Goal: Find specific page/section: Find specific page/section

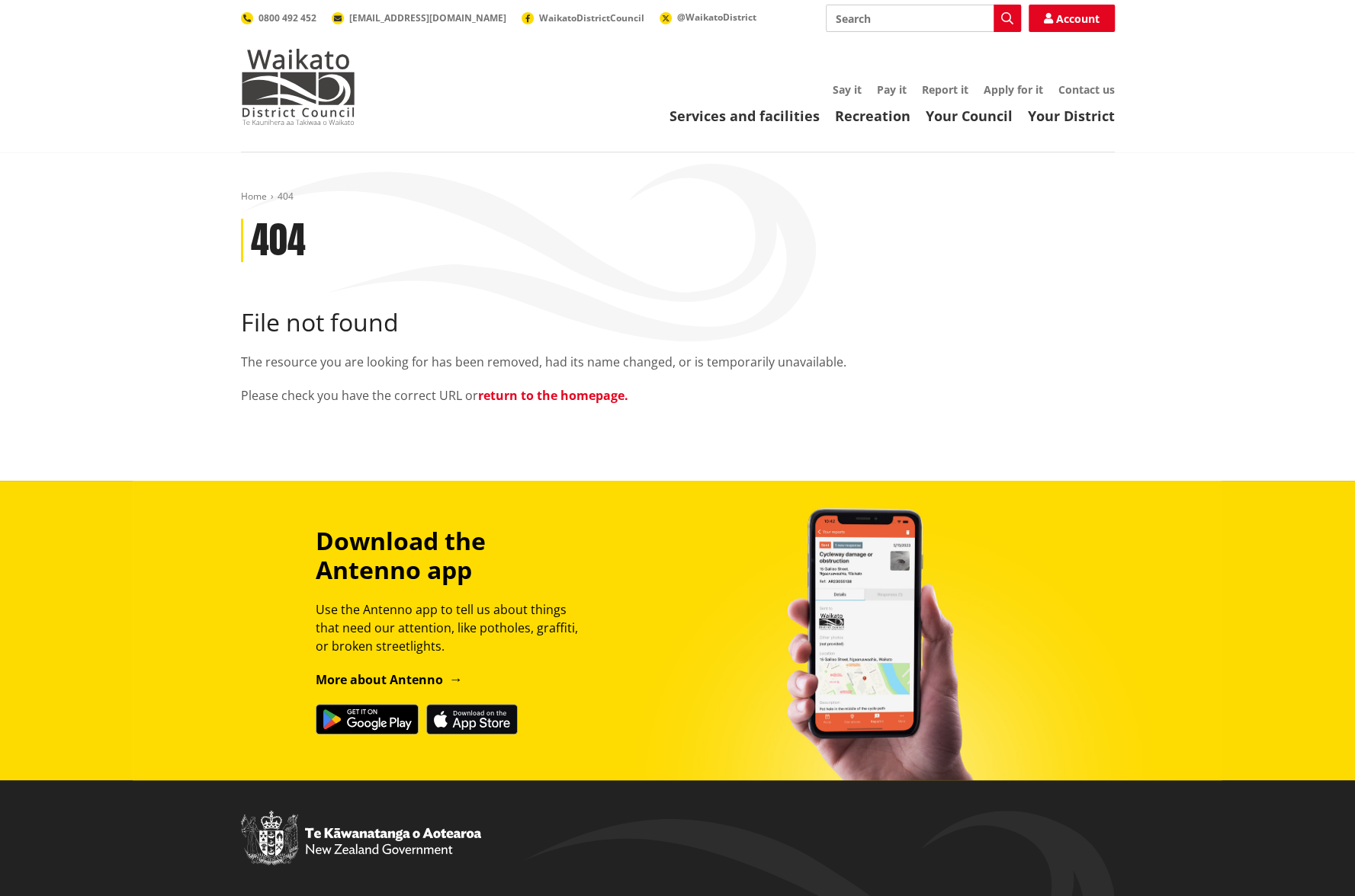
click at [611, 397] on link "return to the homepage." at bounding box center [552, 395] width 150 height 17
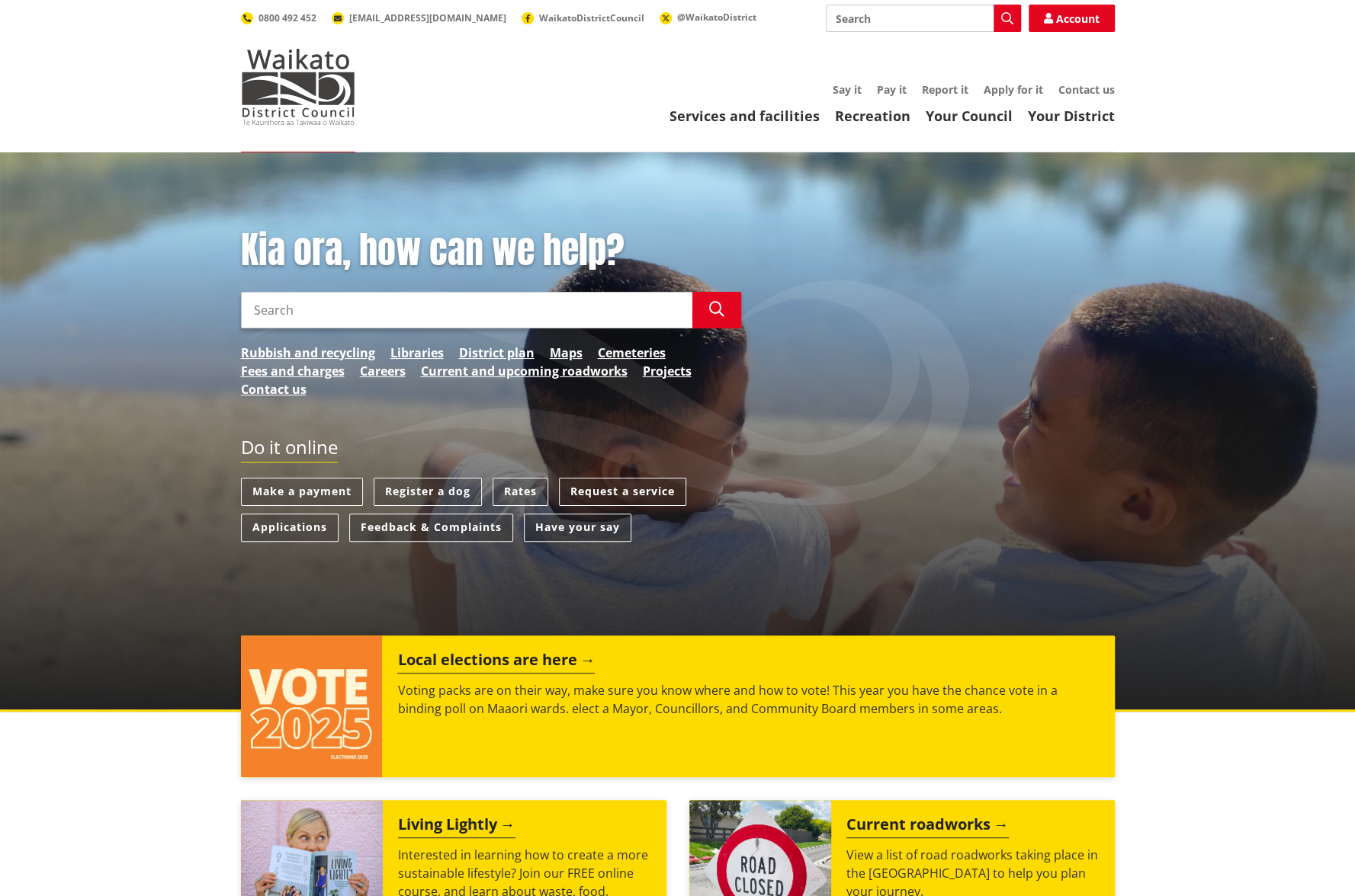
click at [780, 131] on header "Toggle search Toggle navigation Services and facilities Recreation Your Council…" at bounding box center [677, 76] width 1355 height 153
click at [779, 120] on link "Services and facilities" at bounding box center [743, 116] width 150 height 18
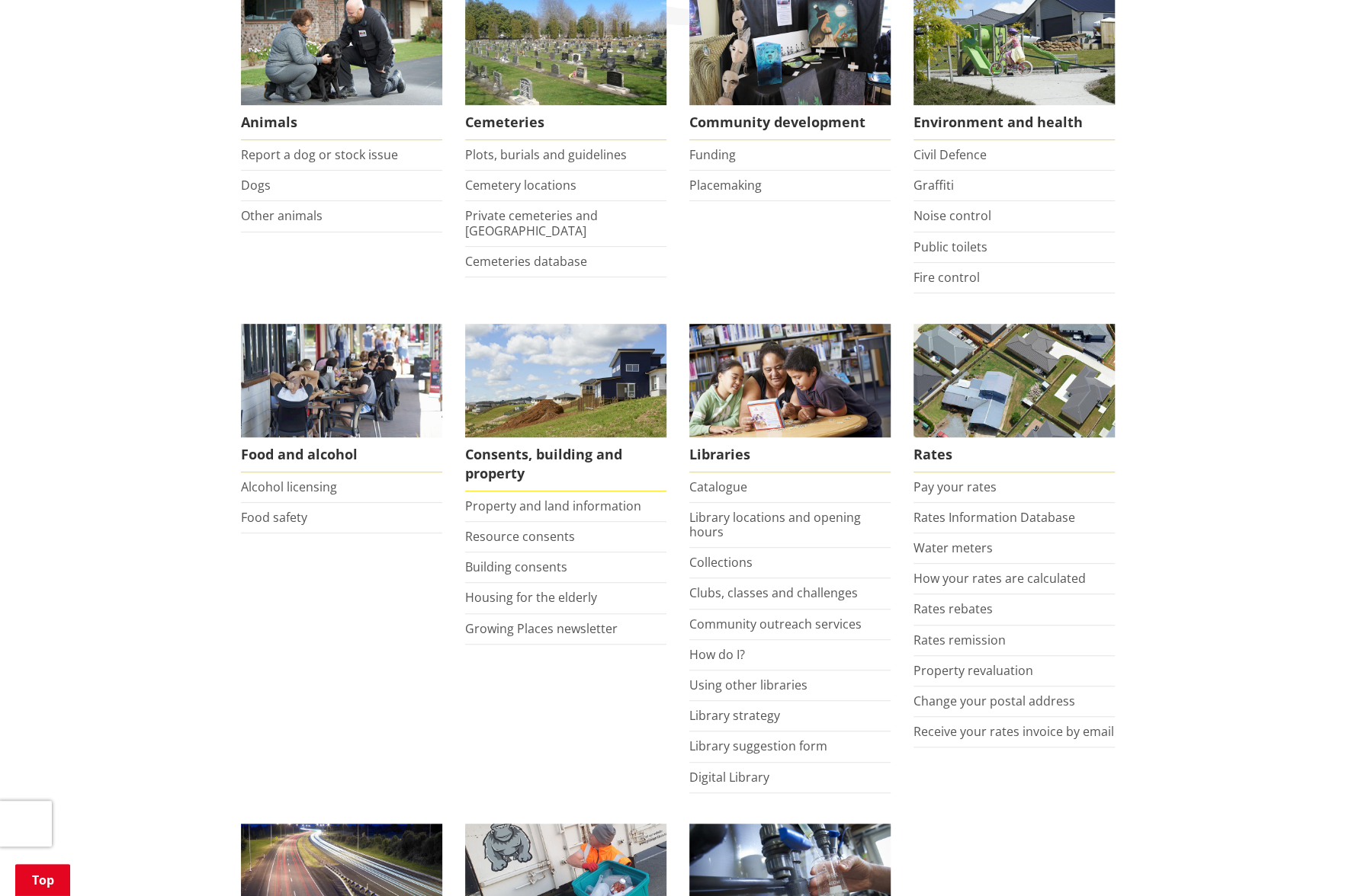
scroll to position [382, 0]
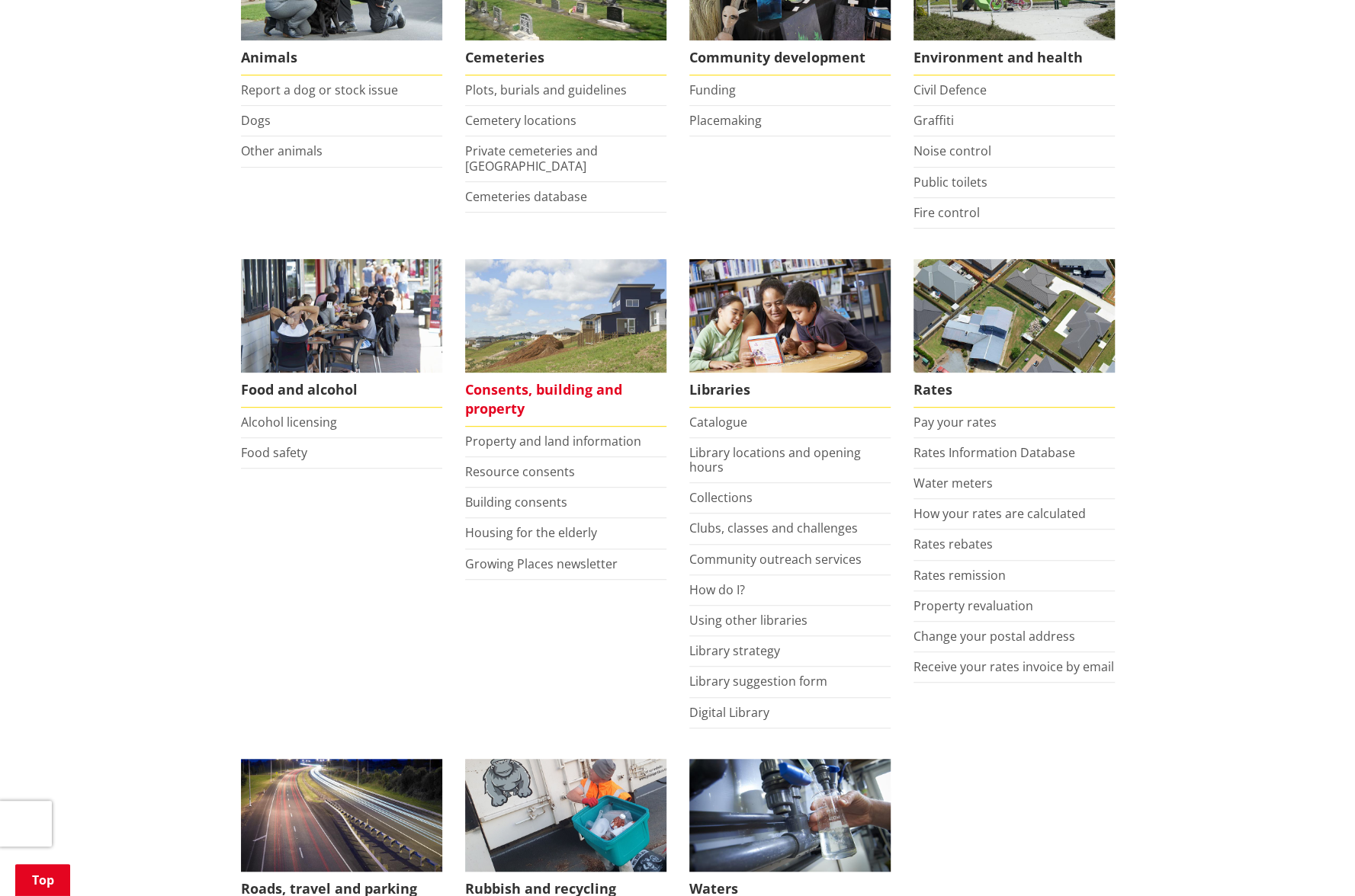
click at [483, 397] on span "Consents, building and property" at bounding box center [566, 400] width 201 height 54
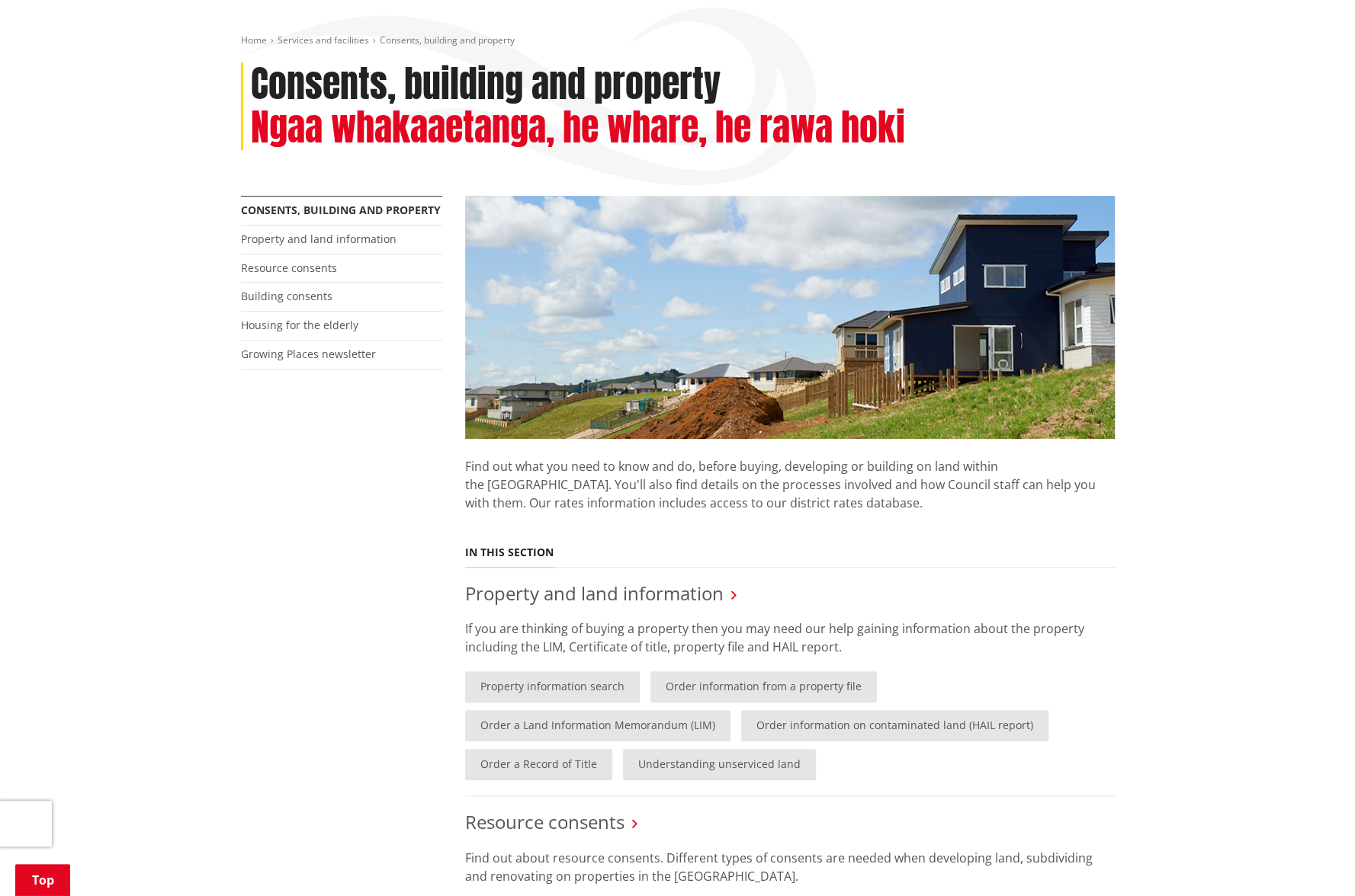
scroll to position [382, 0]
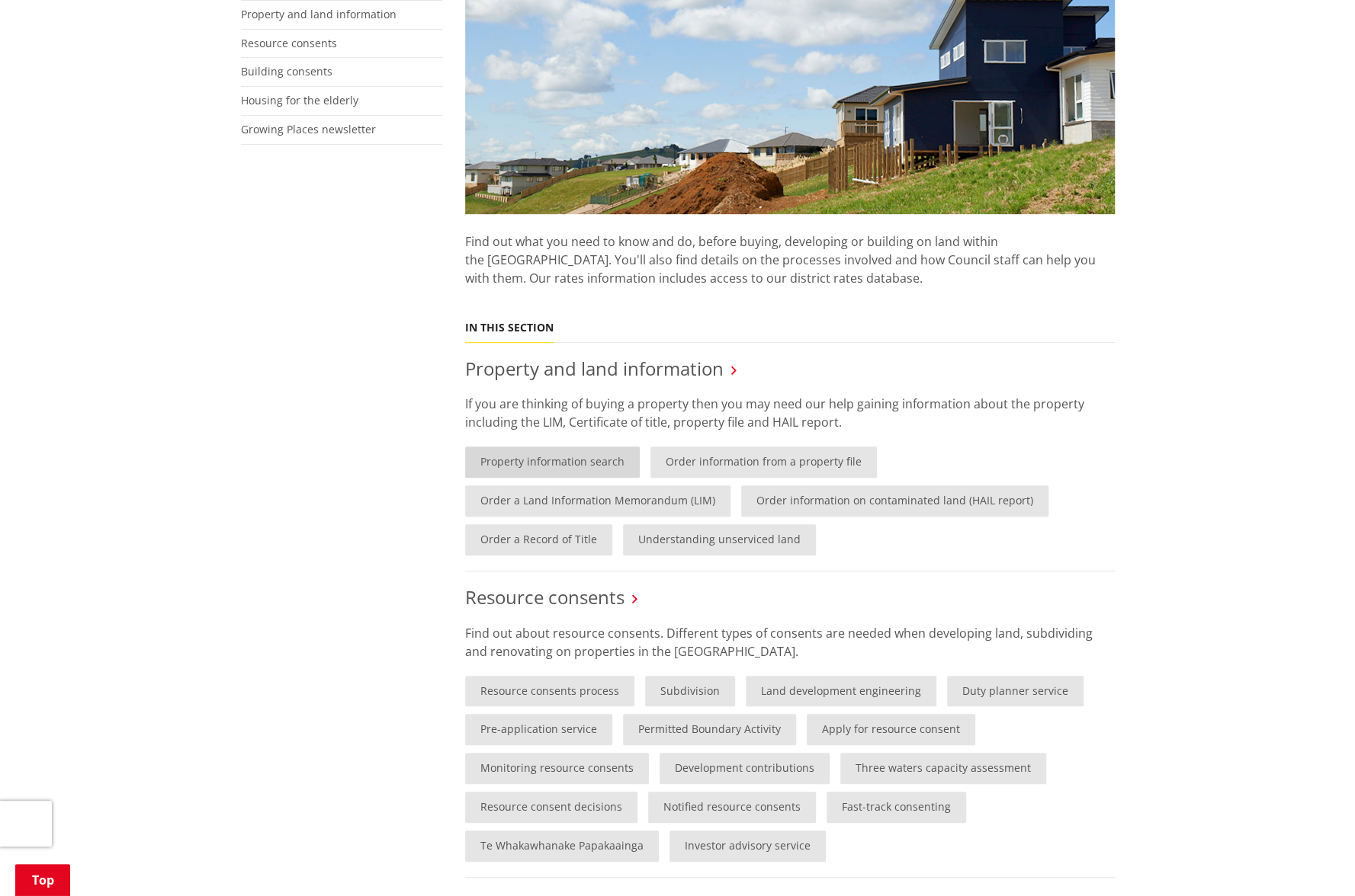
click at [540, 465] on link "Property information search" at bounding box center [552, 462] width 174 height 31
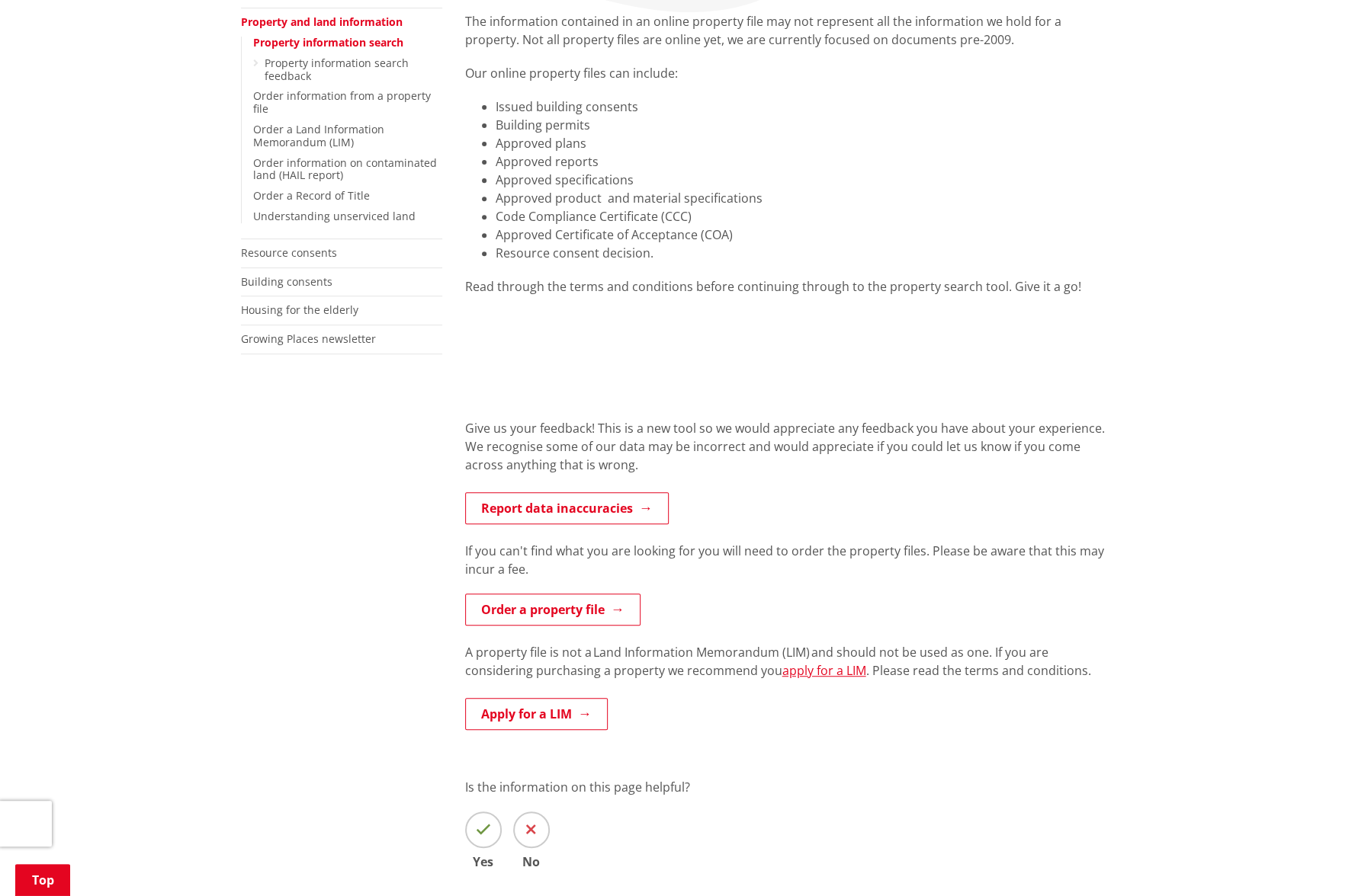
scroll to position [305, 0]
